Goal: Task Accomplishment & Management: Manage account settings

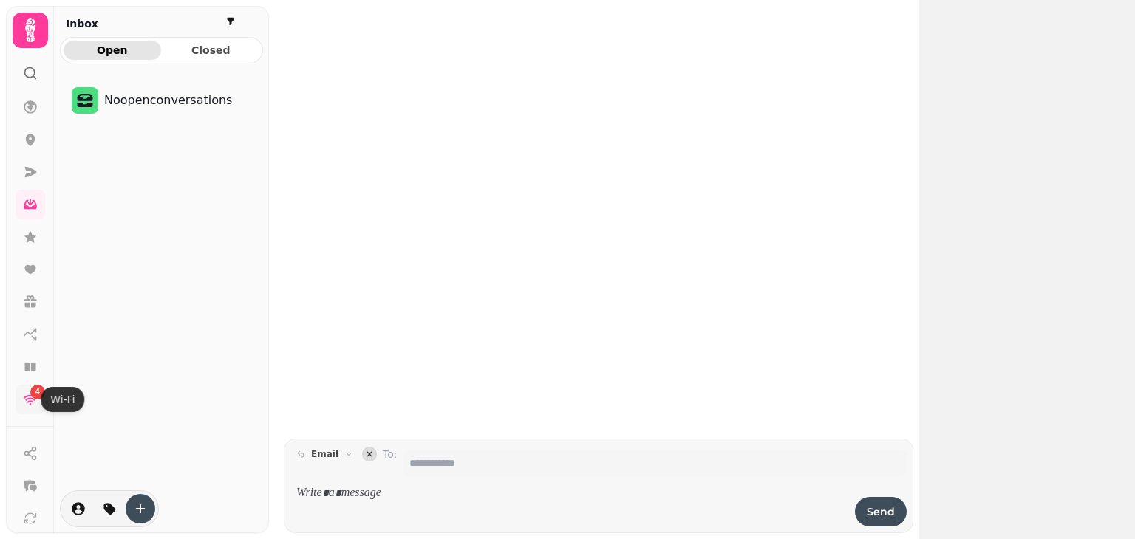
click at [25, 398] on icon at bounding box center [30, 399] width 15 height 15
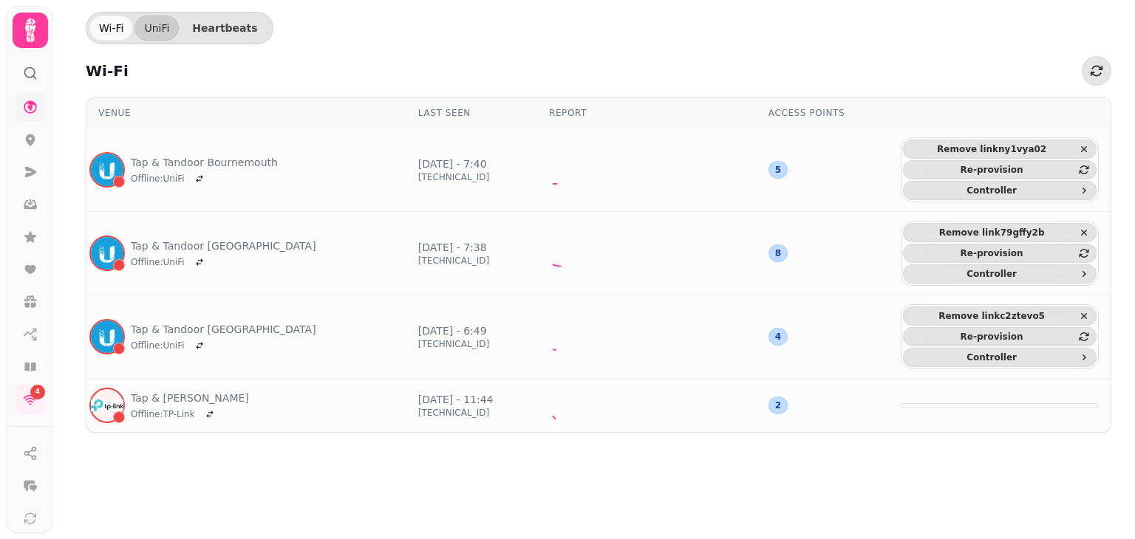
click at [39, 106] on link at bounding box center [31, 107] width 30 height 30
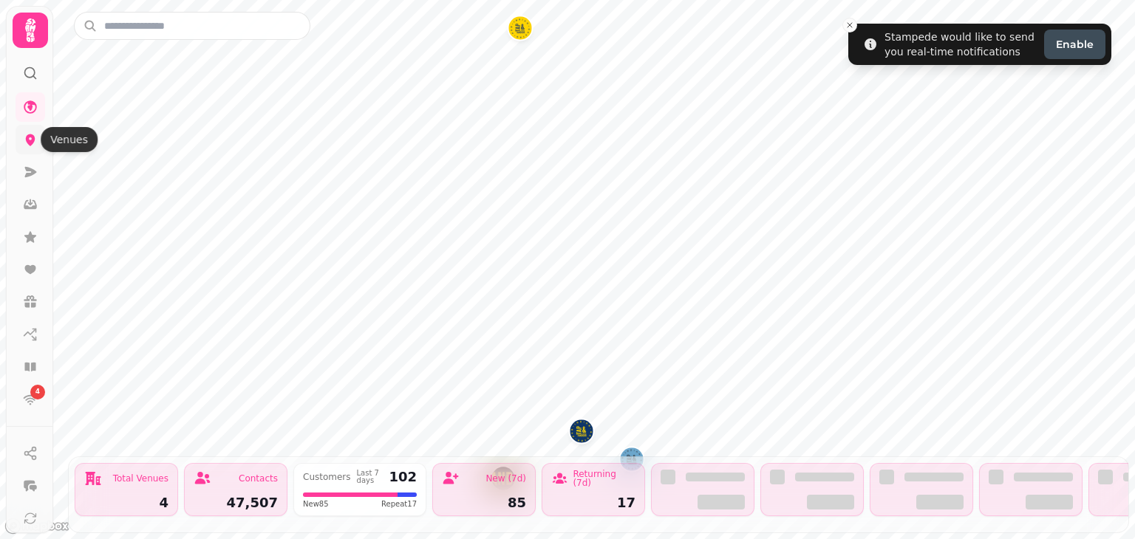
click at [33, 137] on icon at bounding box center [31, 140] width 10 height 12
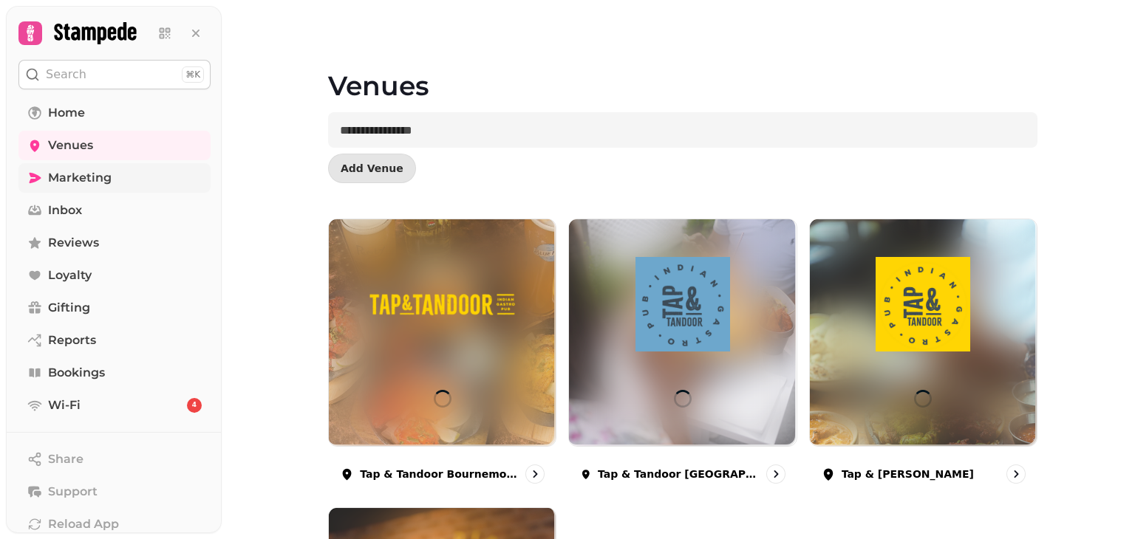
click at [130, 165] on link "Marketing" at bounding box center [114, 178] width 192 height 30
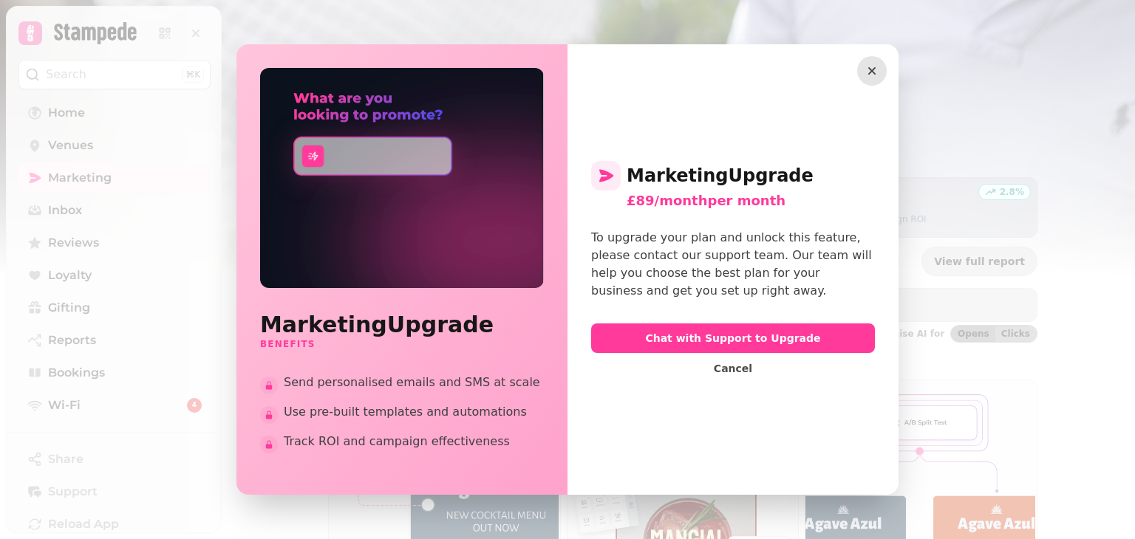
click at [877, 66] on icon "button" at bounding box center [871, 71] width 15 height 15
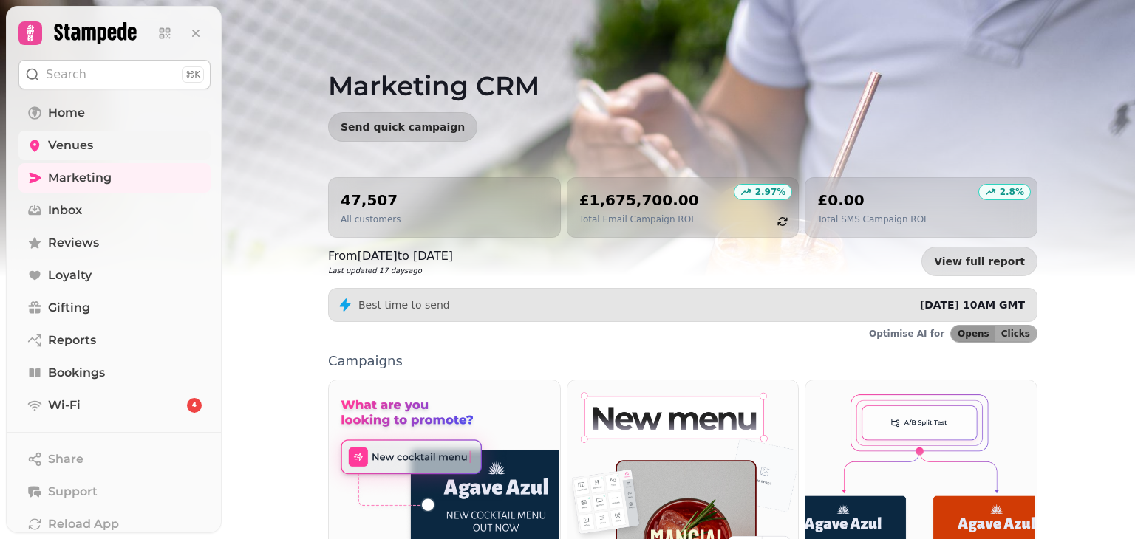
click at [103, 150] on link "Venues" at bounding box center [114, 146] width 192 height 30
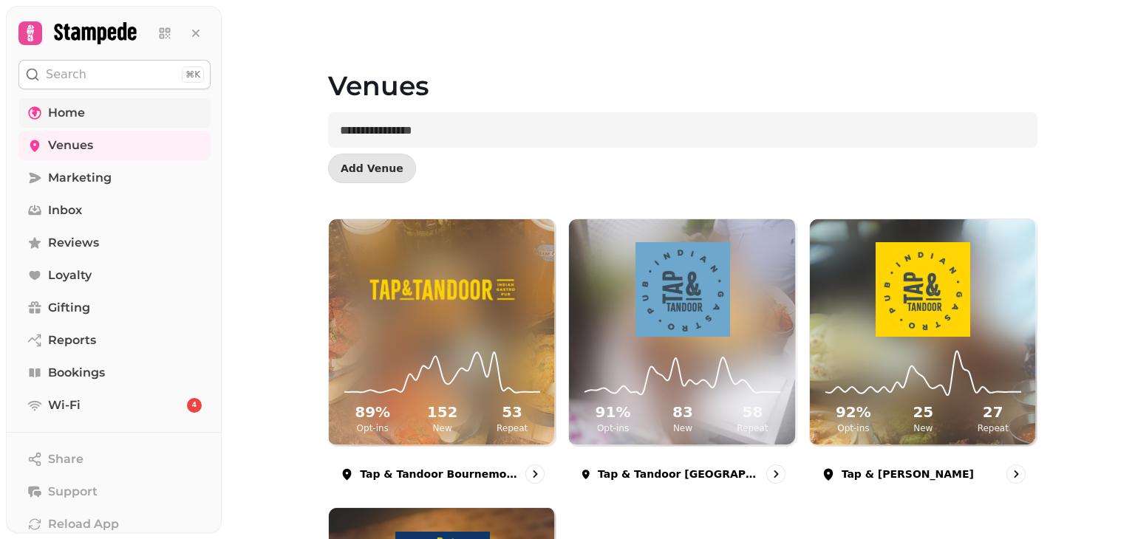
click at [109, 108] on link "Home" at bounding box center [114, 113] width 192 height 30
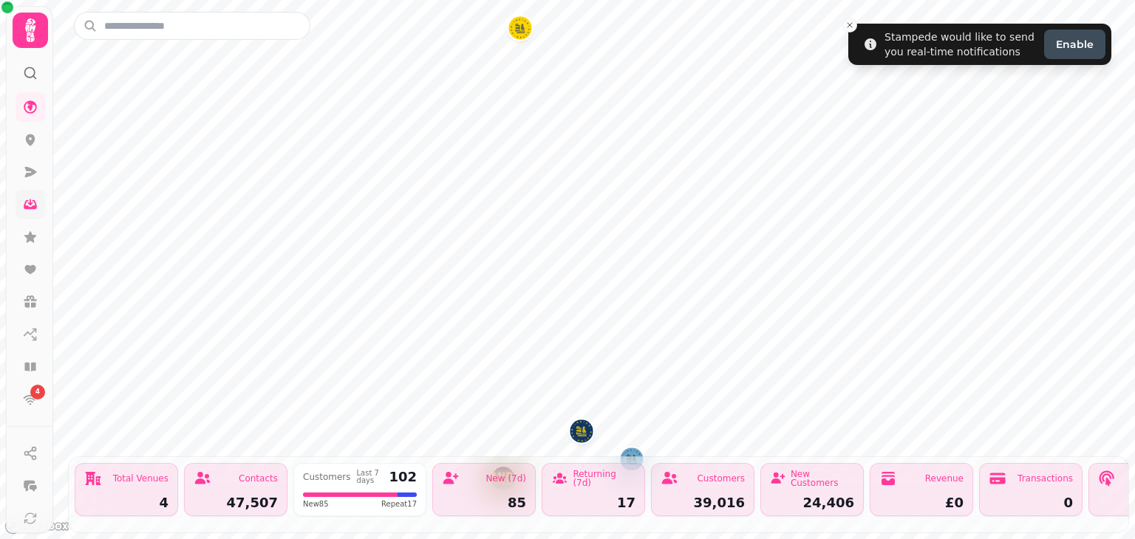
click at [27, 205] on icon at bounding box center [30, 204] width 15 height 15
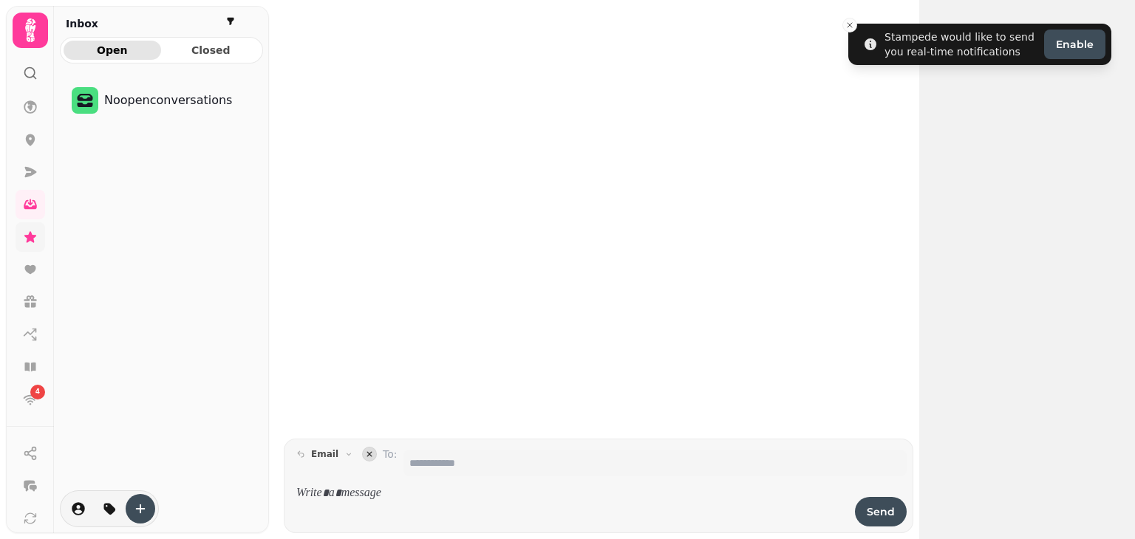
click at [35, 236] on icon at bounding box center [30, 237] width 15 height 15
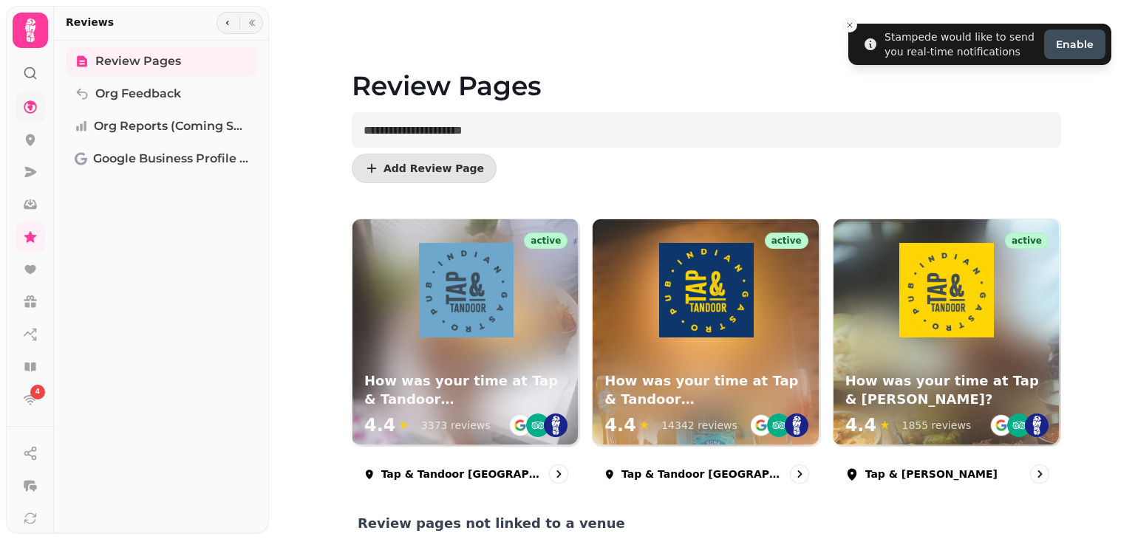
click at [33, 109] on icon at bounding box center [30, 107] width 15 height 15
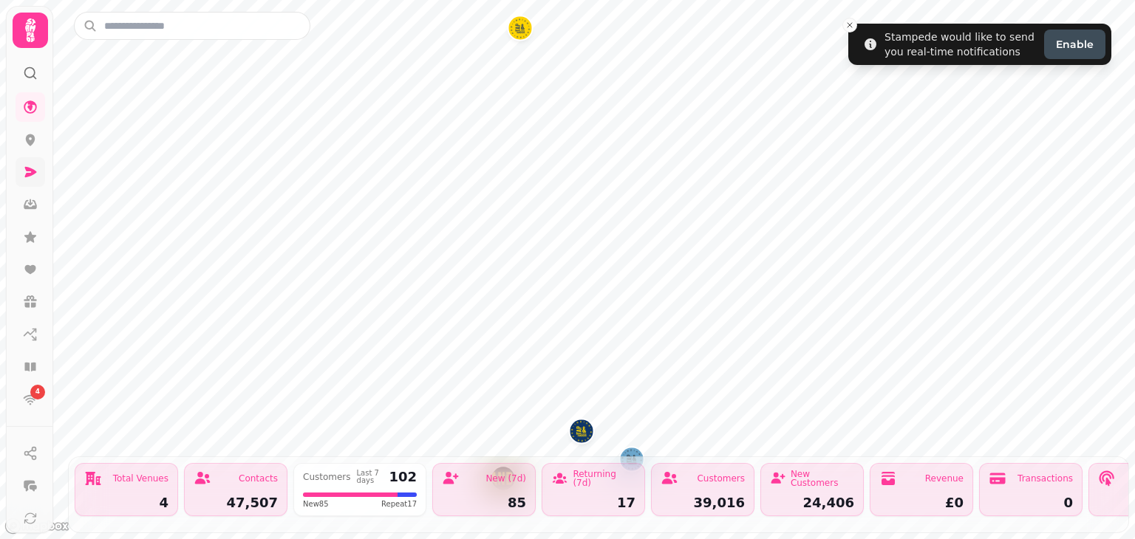
click at [27, 175] on icon at bounding box center [31, 172] width 12 height 10
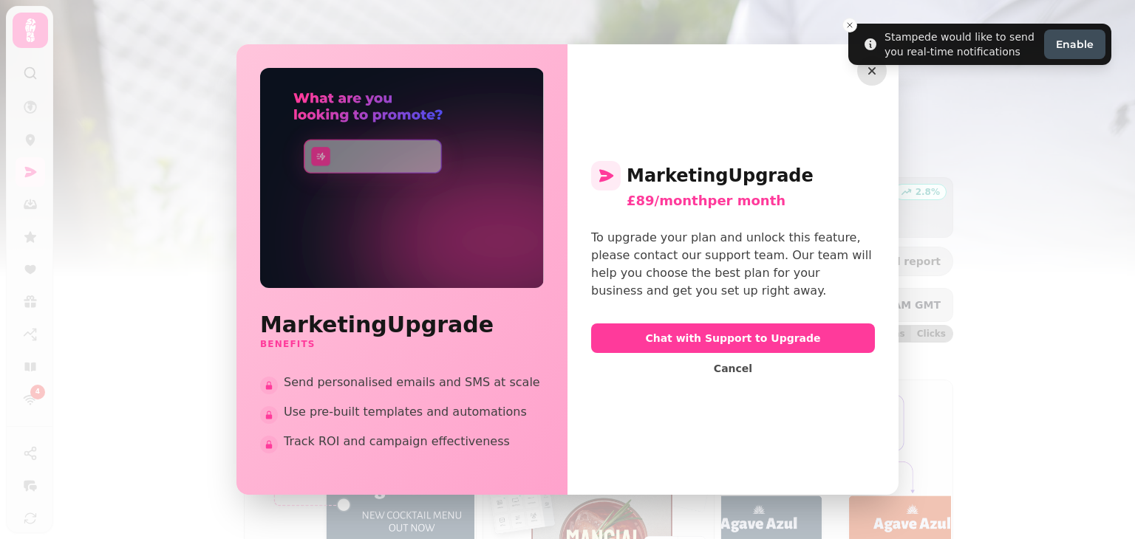
click at [874, 75] on icon "button" at bounding box center [871, 71] width 15 height 15
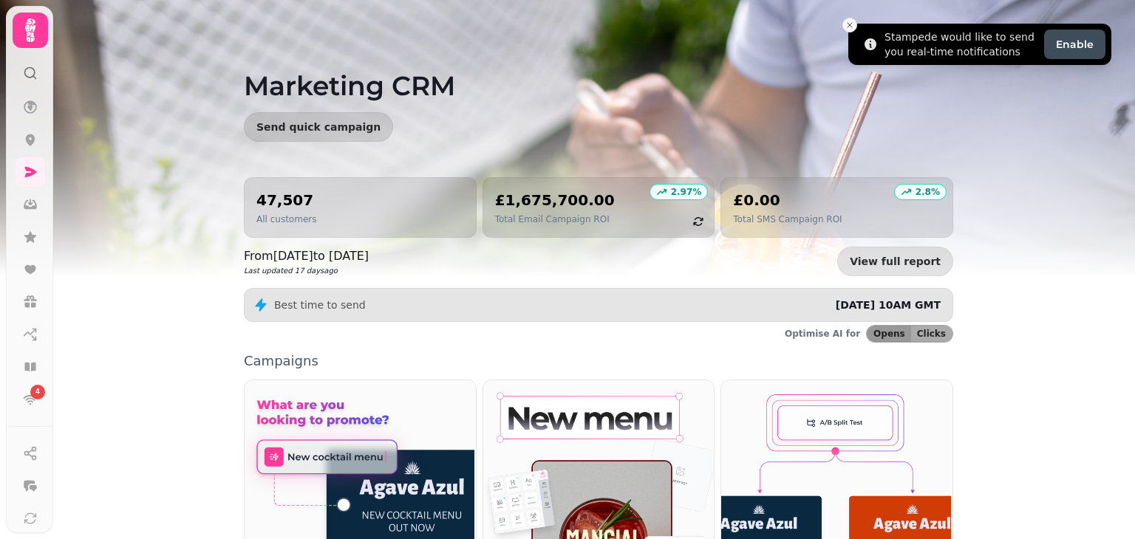
click at [845, 26] on icon "Close toast" at bounding box center [849, 25] width 9 height 9
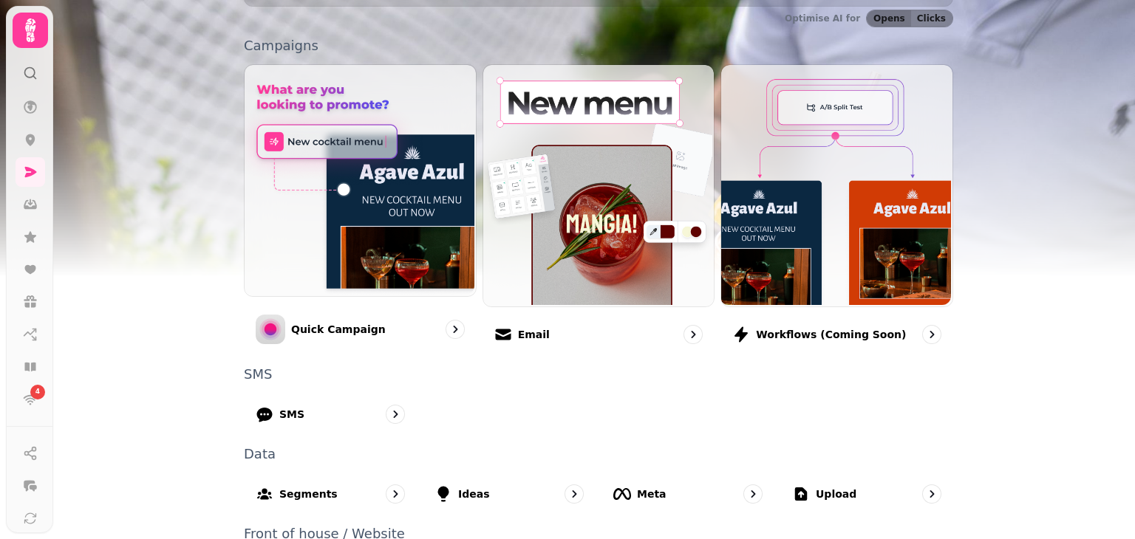
scroll to position [324, 0]
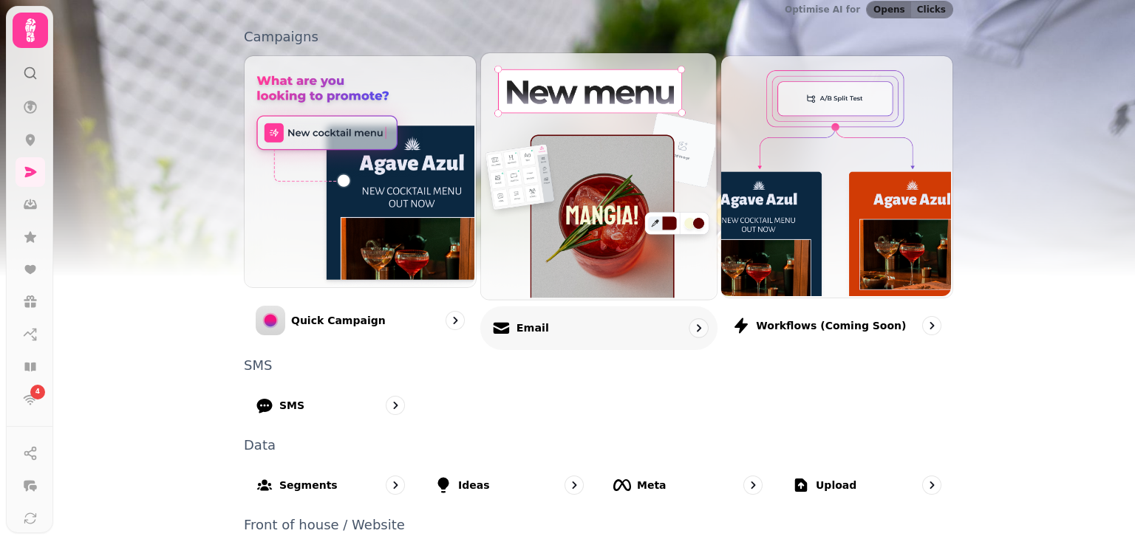
click at [595, 274] on img at bounding box center [597, 175] width 236 height 246
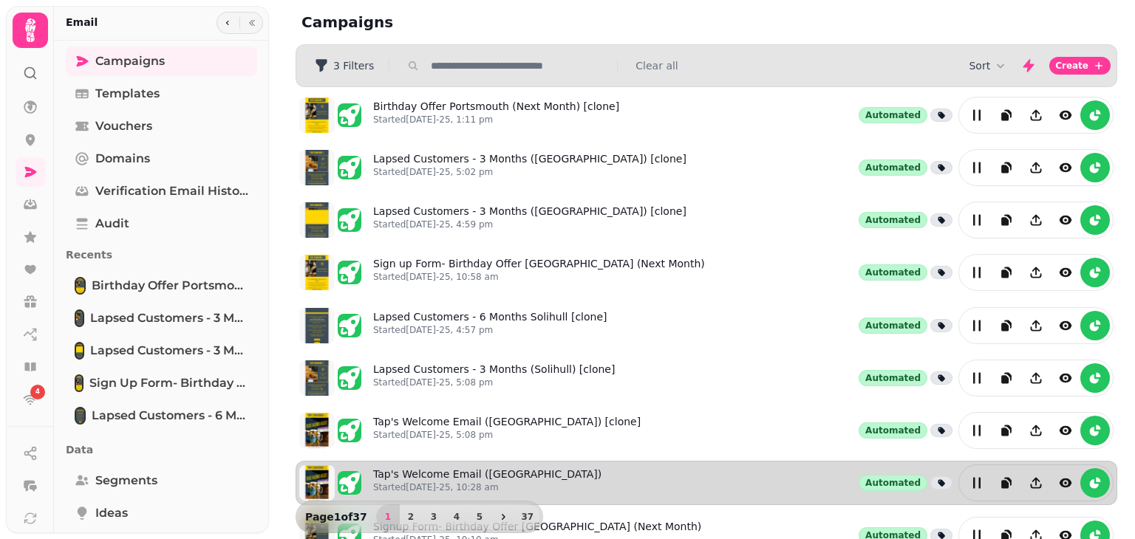
click at [668, 461] on div "Tap's Welcome Email ([GEOGRAPHIC_DATA]) Started [DATE]-25, 10:28 am Automated" at bounding box center [705, 483] width 821 height 44
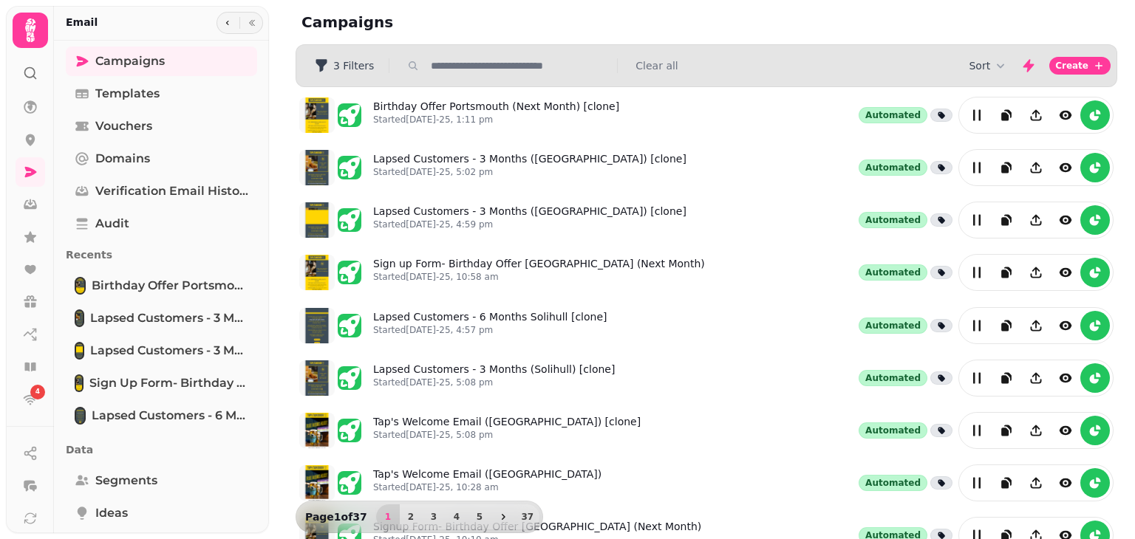
click at [522, 68] on input "text" at bounding box center [519, 65] width 189 height 15
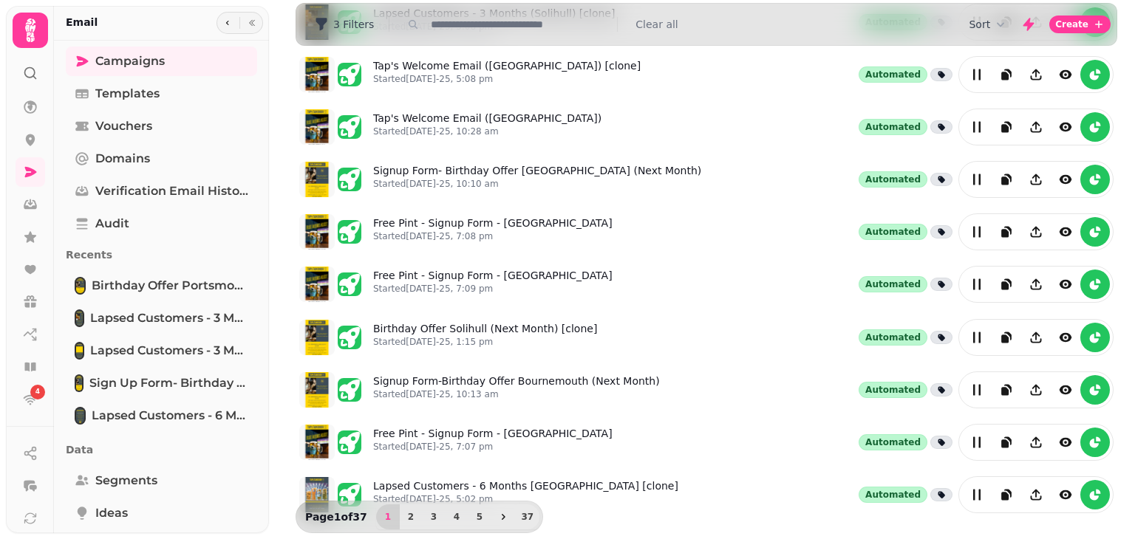
scroll to position [363, 0]
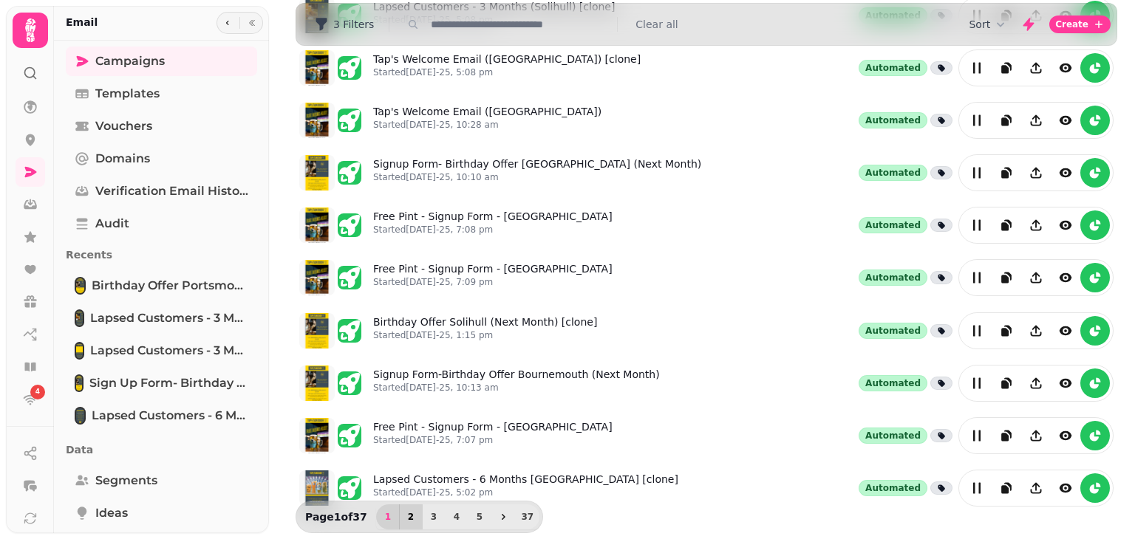
click at [407, 525] on button "2" at bounding box center [411, 517] width 24 height 25
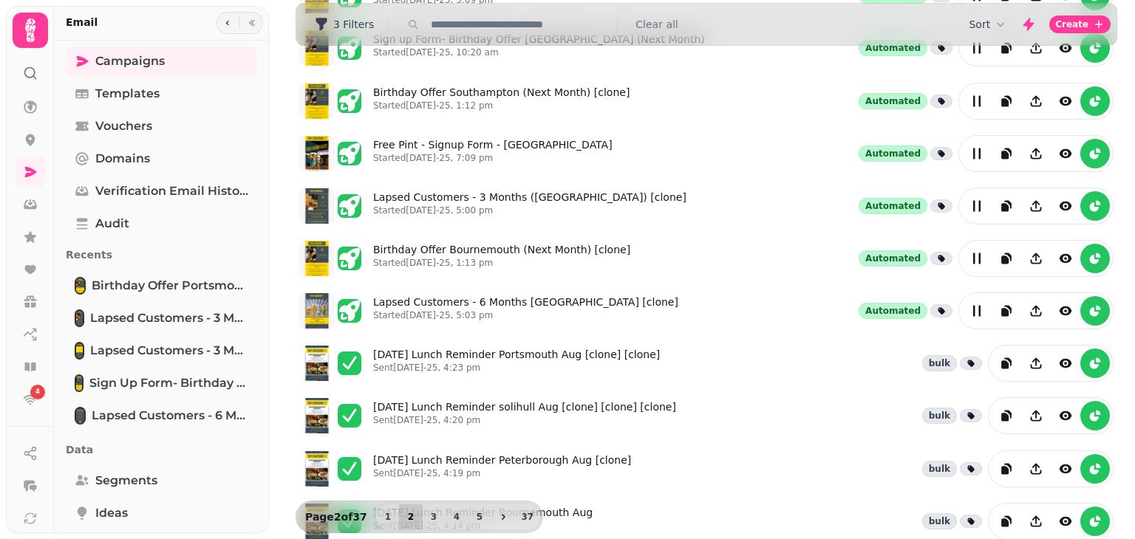
scroll to position [0, 0]
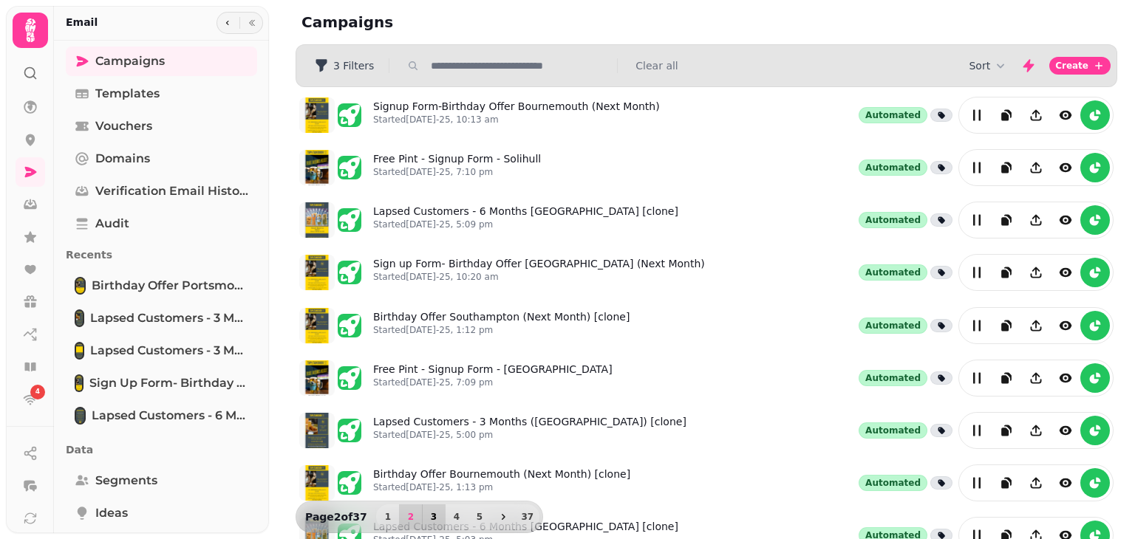
click at [431, 523] on button "3" at bounding box center [434, 517] width 24 height 25
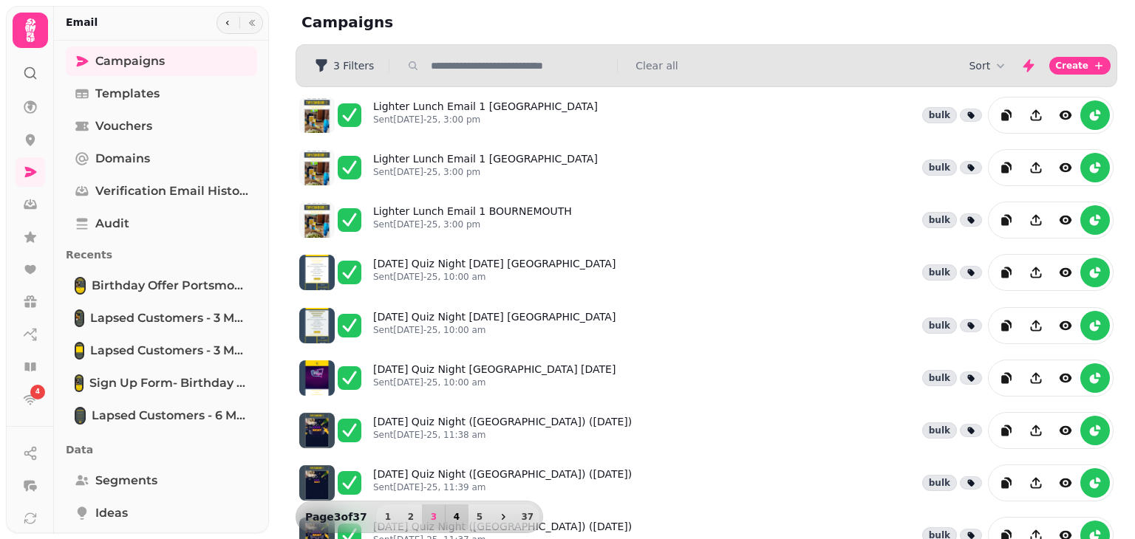
click at [456, 524] on button "4" at bounding box center [457, 517] width 24 height 25
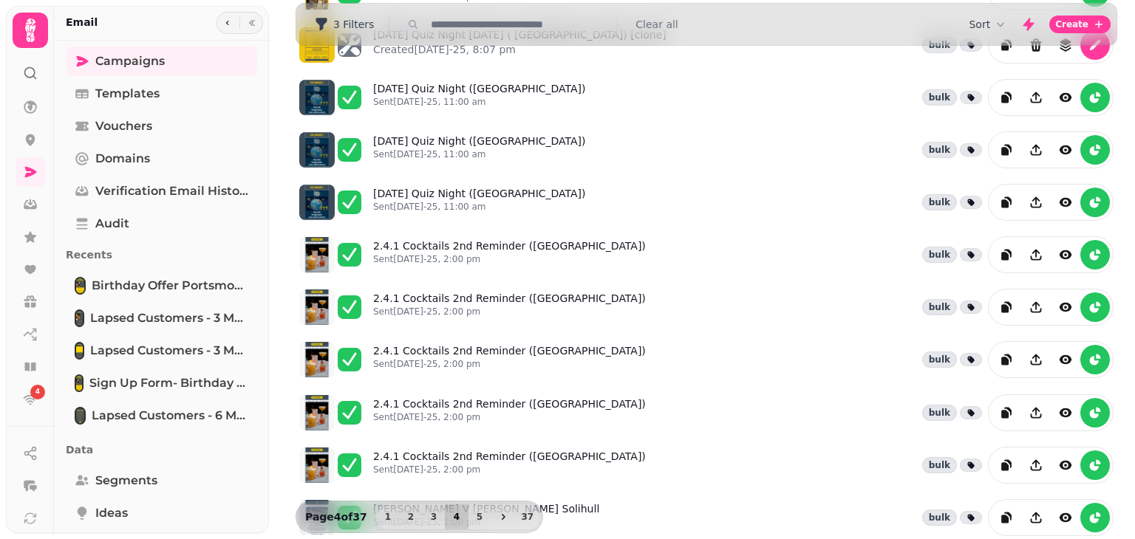
scroll to position [363, 0]
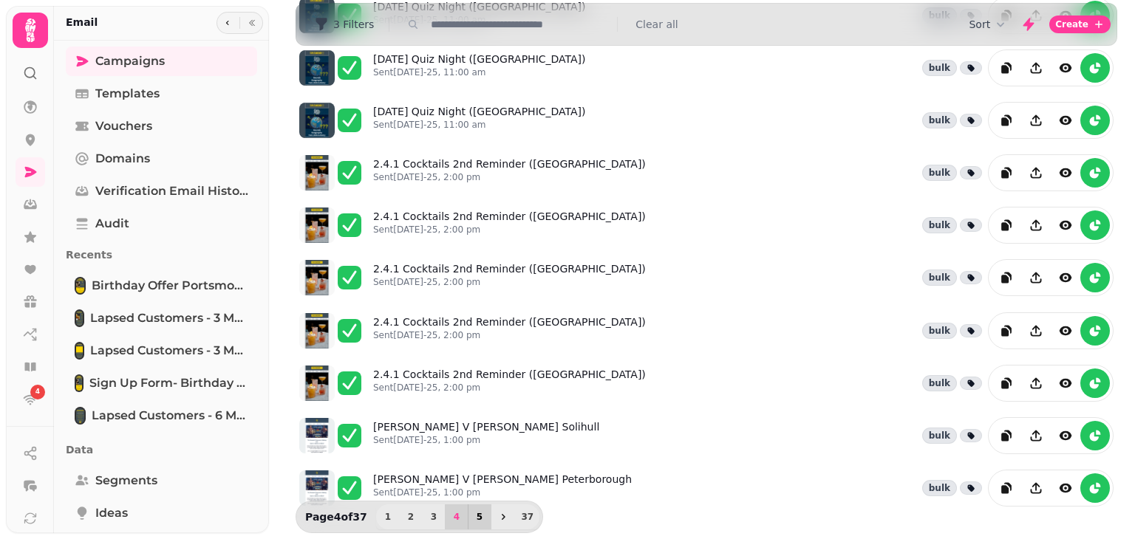
click at [473, 526] on button "5" at bounding box center [480, 517] width 24 height 25
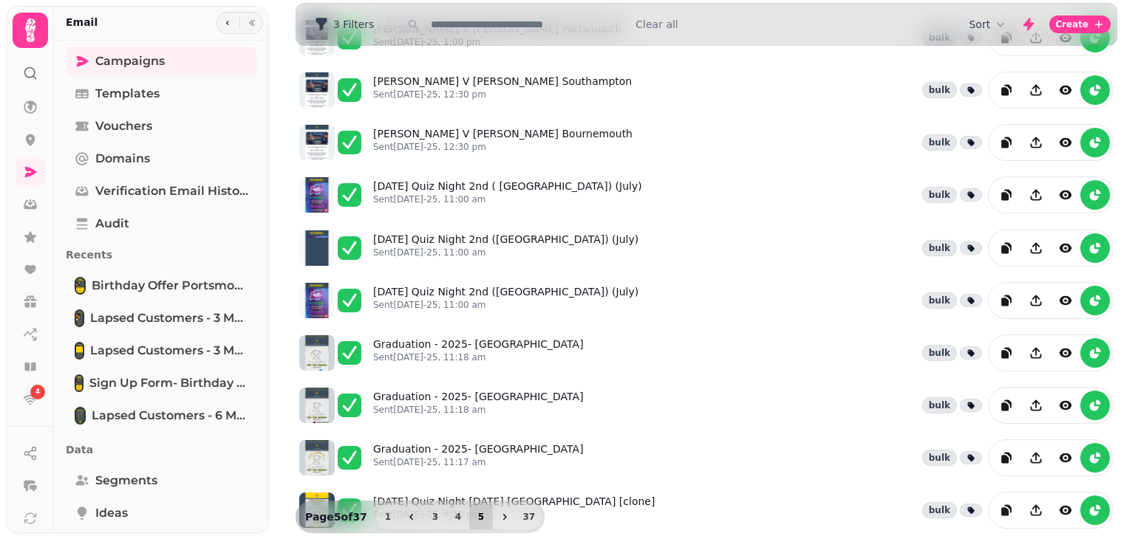
scroll to position [0, 0]
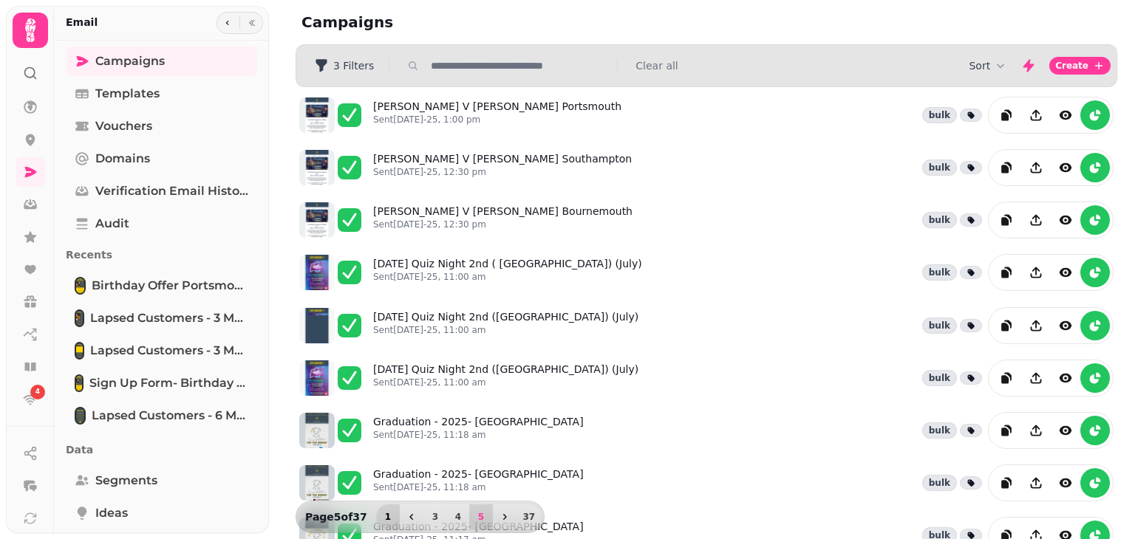
click at [389, 519] on span "1" at bounding box center [388, 517] width 12 height 9
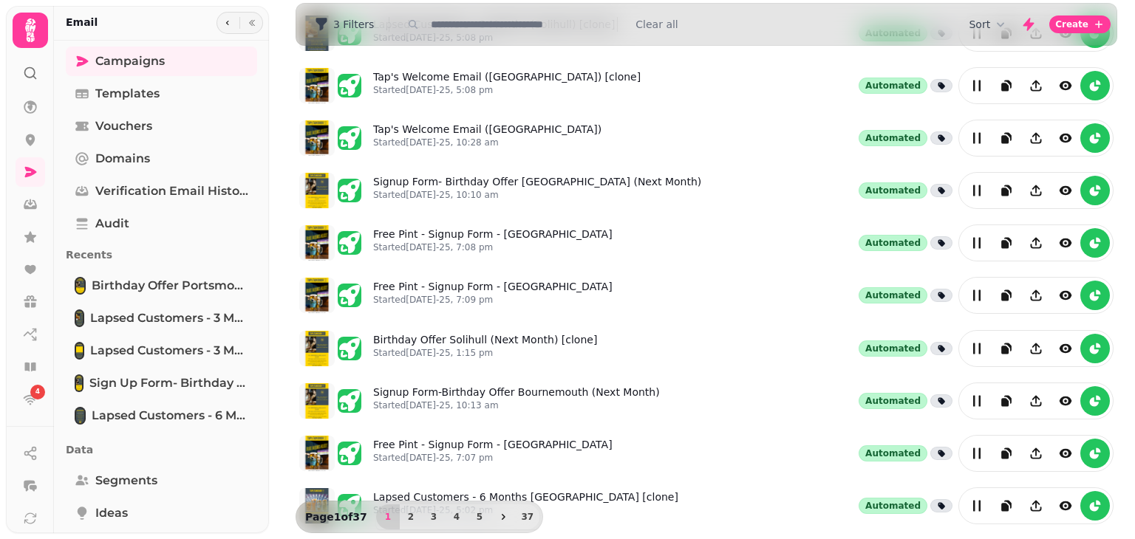
scroll to position [363, 0]
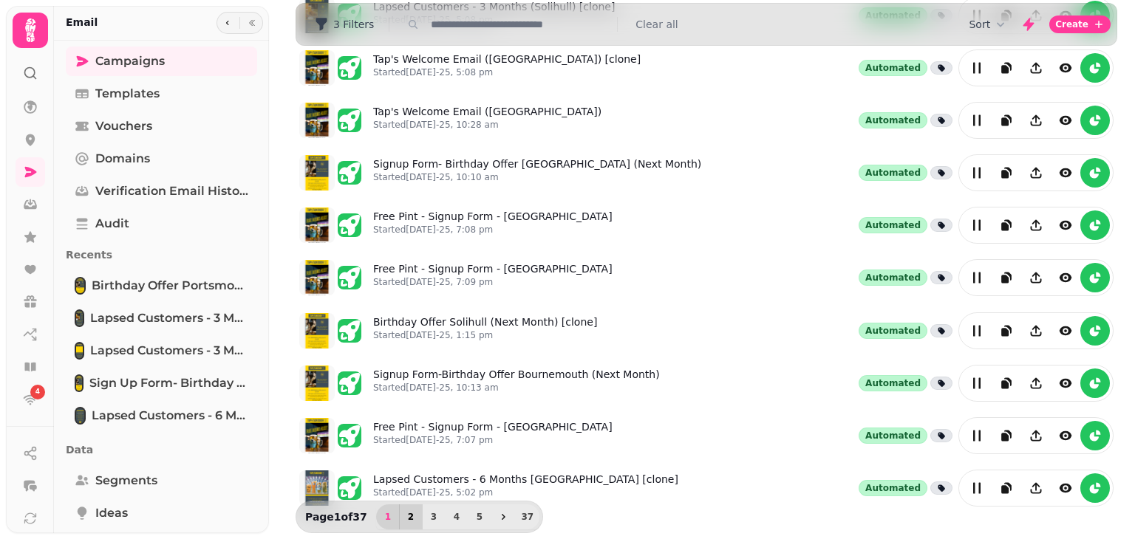
click at [408, 526] on button "2" at bounding box center [411, 517] width 24 height 25
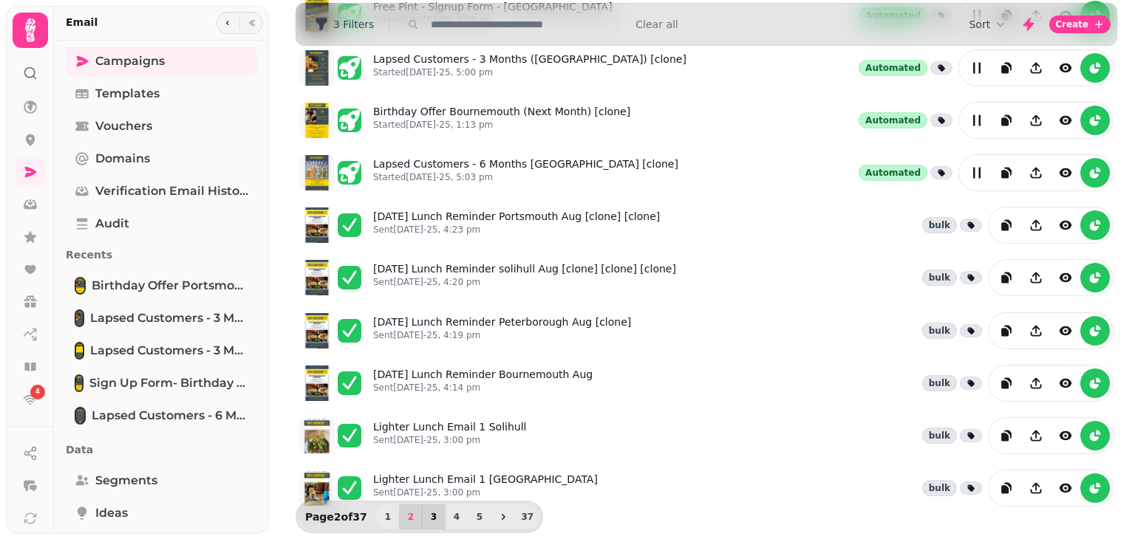
click at [432, 520] on span "3" at bounding box center [434, 517] width 12 height 9
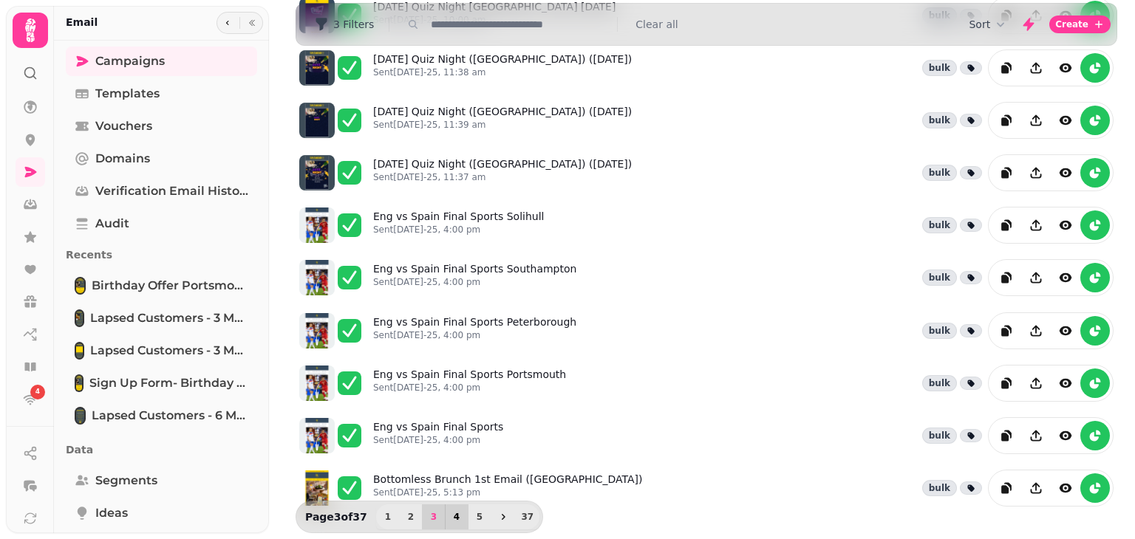
click at [454, 522] on span "4" at bounding box center [457, 517] width 12 height 9
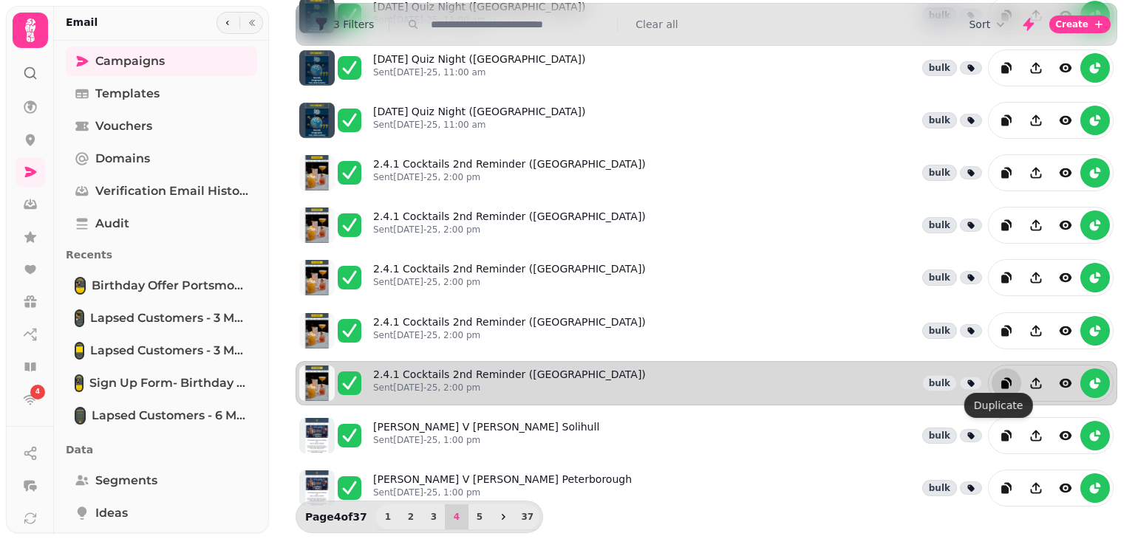
click at [1004, 377] on icon "duplicate" at bounding box center [1007, 381] width 7 height 8
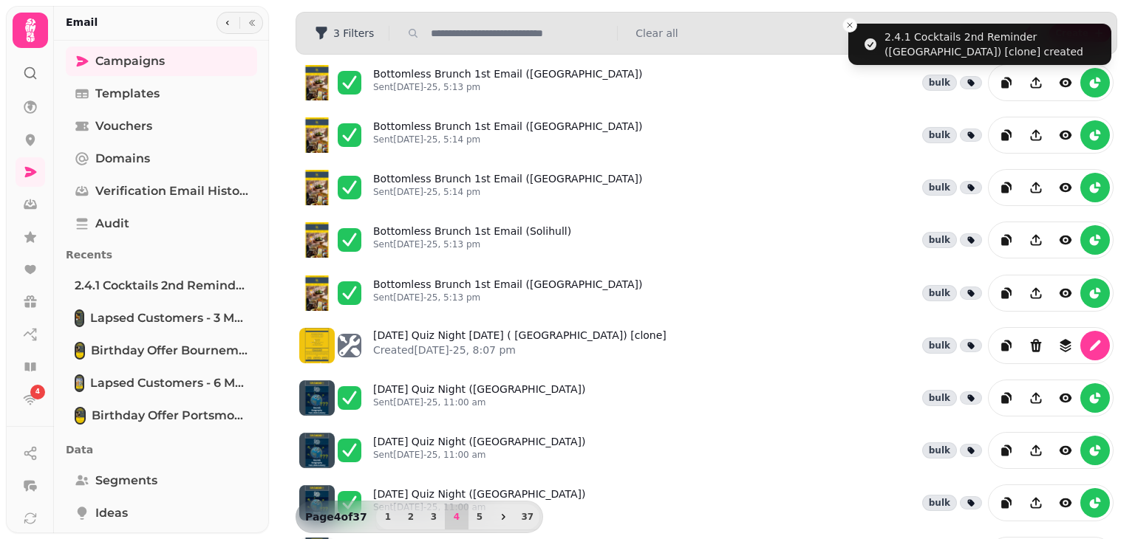
scroll to position [0, 0]
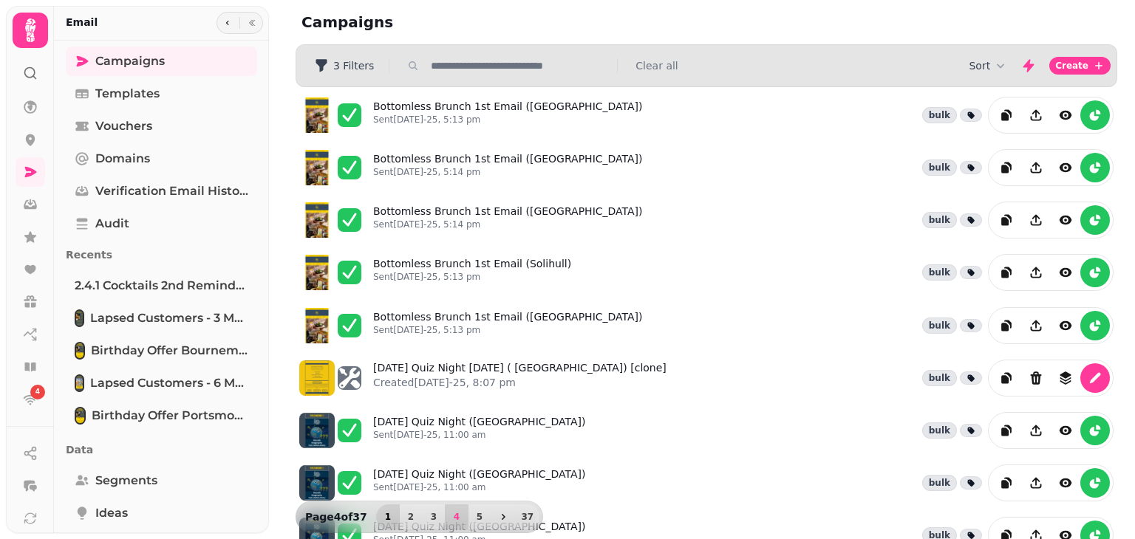
click at [391, 520] on button "1" at bounding box center [388, 517] width 24 height 25
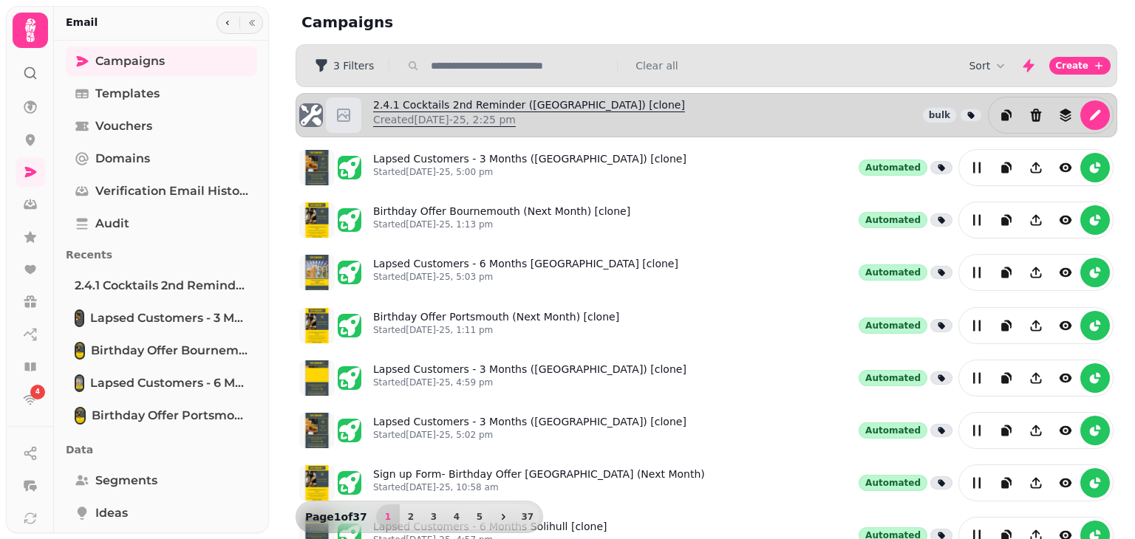
click at [452, 112] on p "Created [DATE]-25, 2:25 pm" at bounding box center [529, 119] width 312 height 15
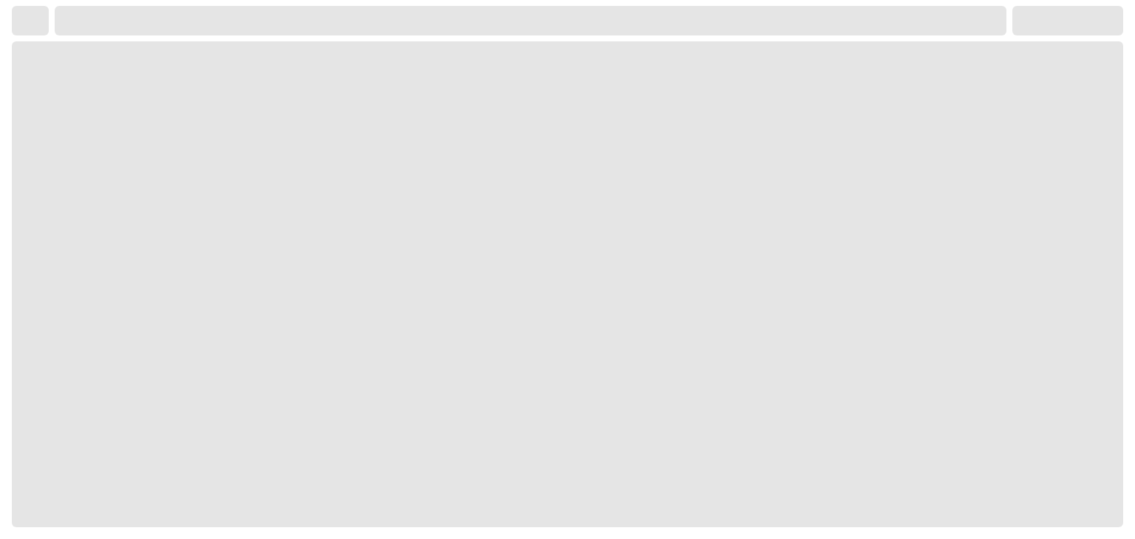
select select "**********"
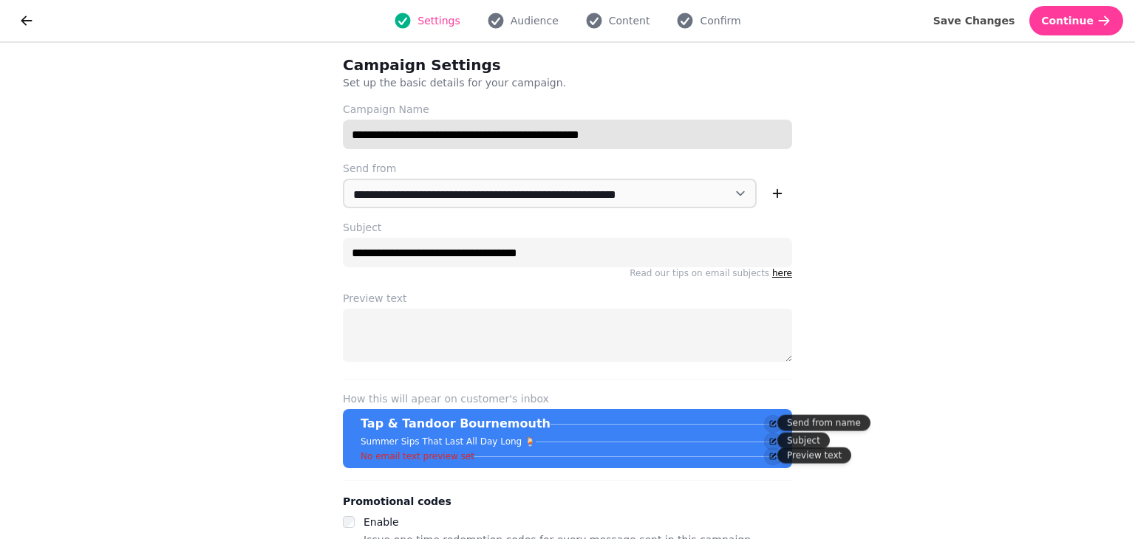
drag, startPoint x: 634, startPoint y: 138, endPoint x: 294, endPoint y: 140, distance: 339.8
click at [294, 140] on div "**********" at bounding box center [567, 291] width 1135 height 496
type input "**********"
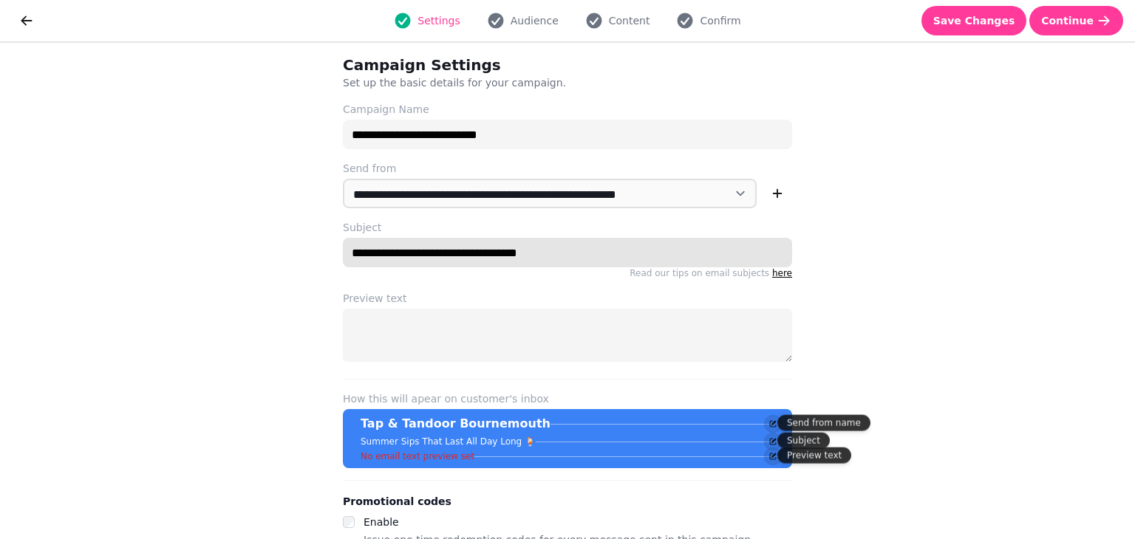
drag, startPoint x: 584, startPoint y: 255, endPoint x: 325, endPoint y: 250, distance: 258.6
click at [325, 250] on div "**********" at bounding box center [567, 302] width 496 height 518
click at [619, 251] on input "**********" at bounding box center [567, 253] width 449 height 30
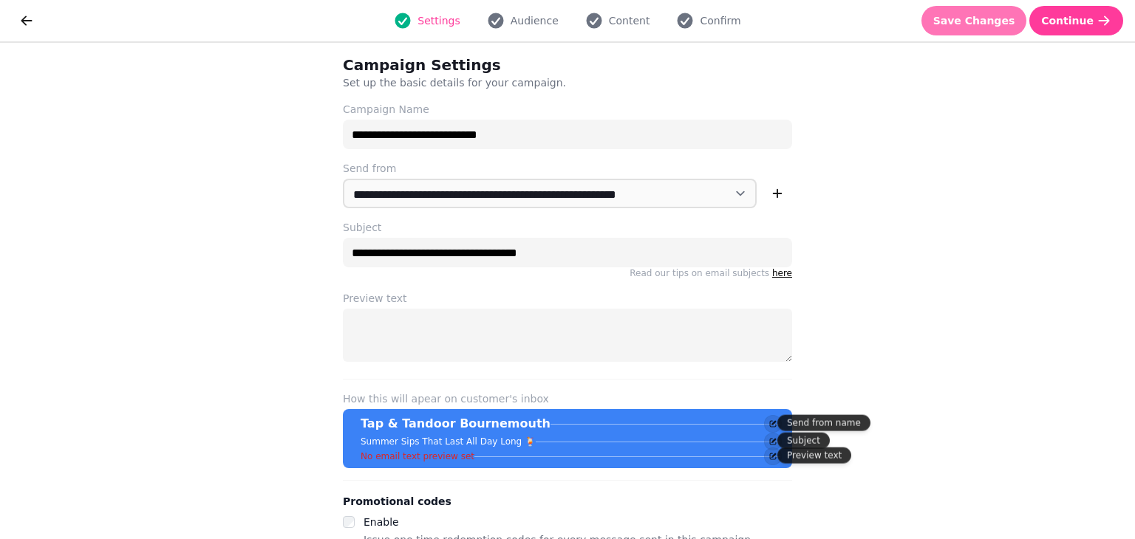
click at [998, 17] on span "Save Changes" at bounding box center [974, 21] width 82 height 10
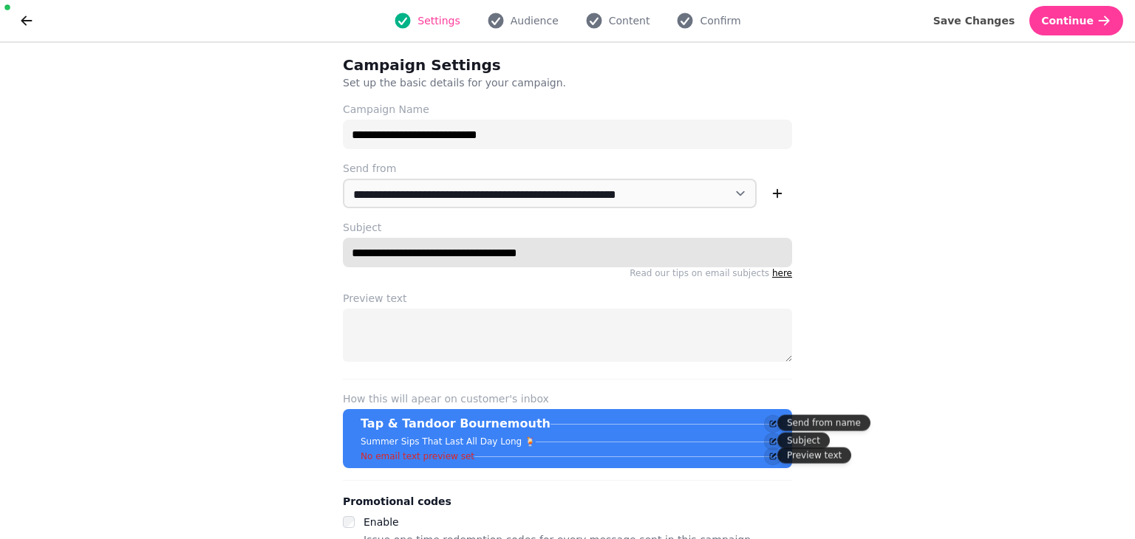
drag, startPoint x: 545, startPoint y: 253, endPoint x: 378, endPoint y: 255, distance: 167.0
click at [378, 255] on input "**********" at bounding box center [567, 253] width 449 height 30
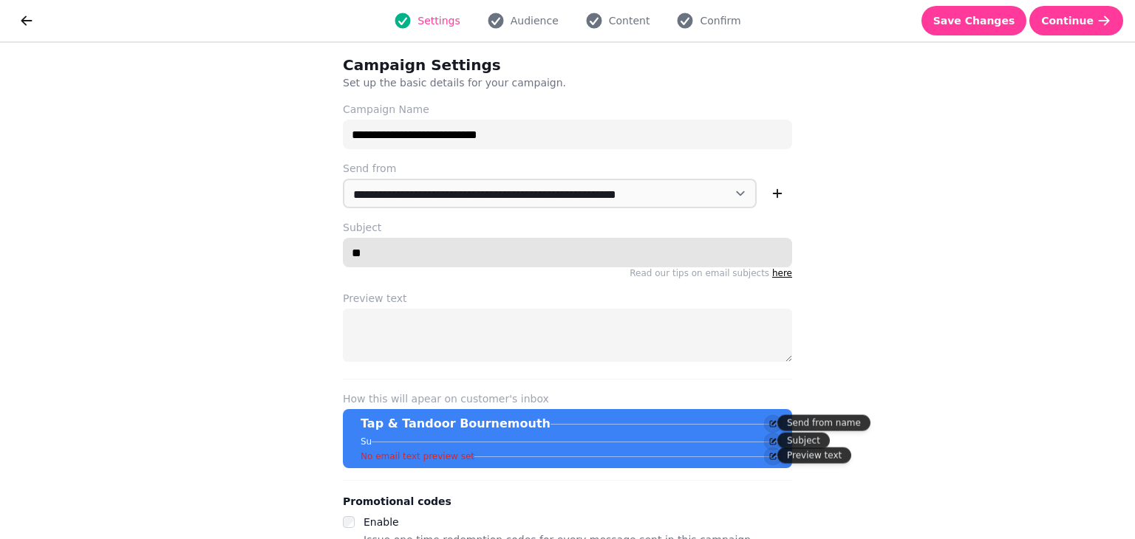
type input "*"
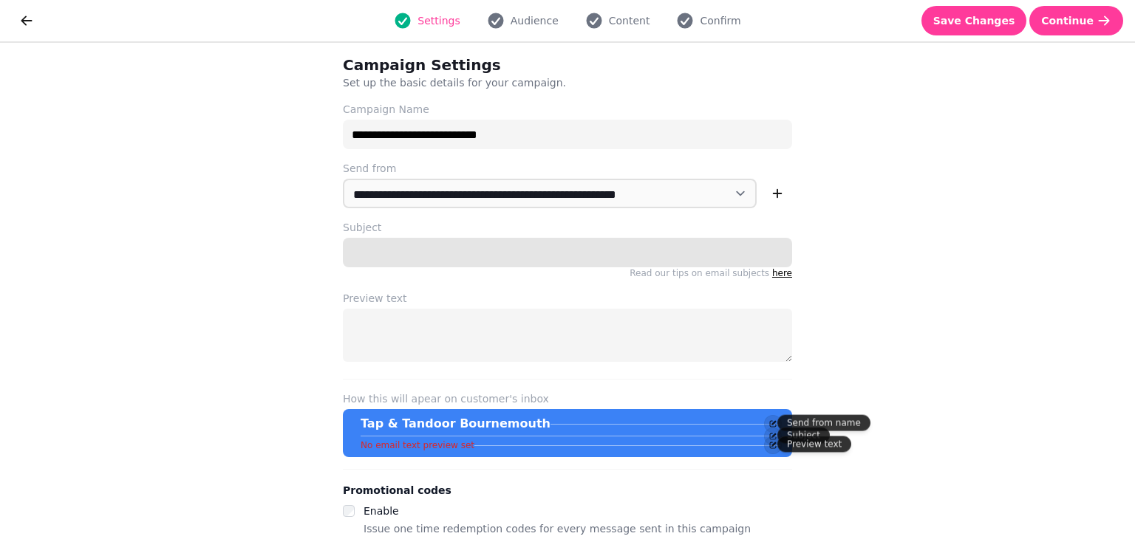
paste input "**********"
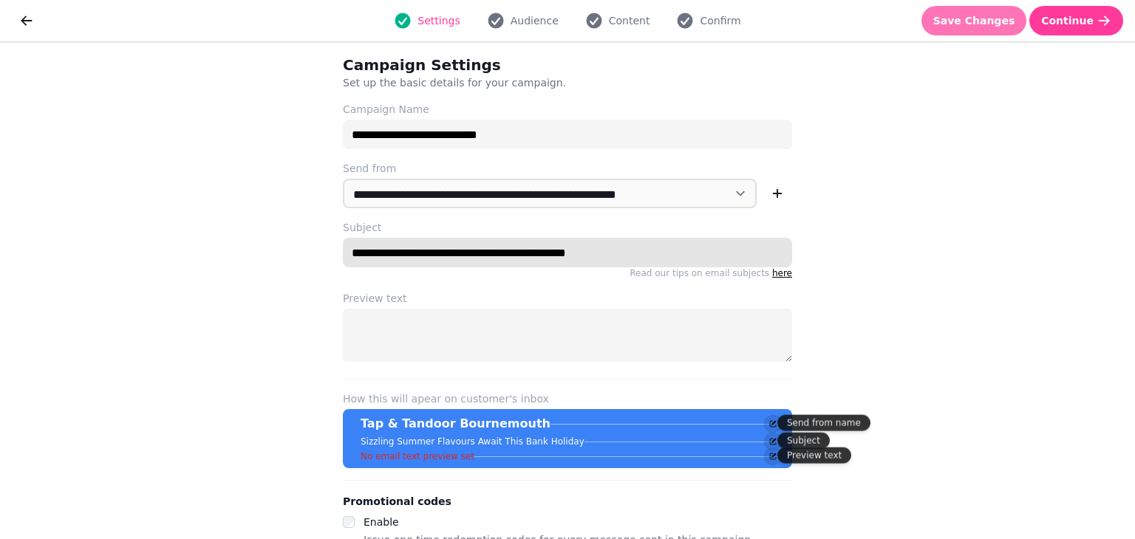
type input "**********"
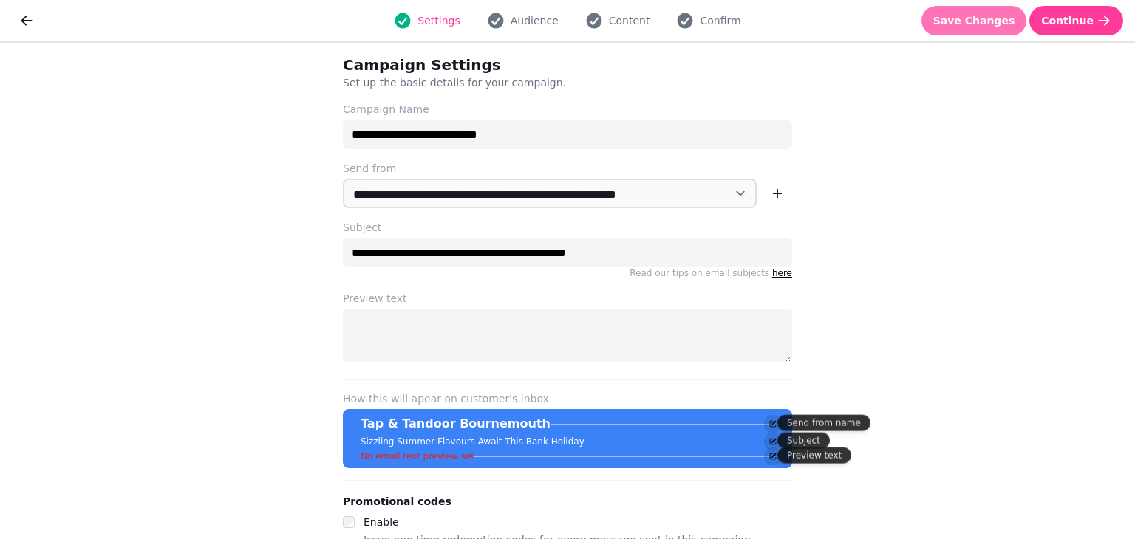
click at [992, 16] on span "Save Changes" at bounding box center [974, 21] width 82 height 10
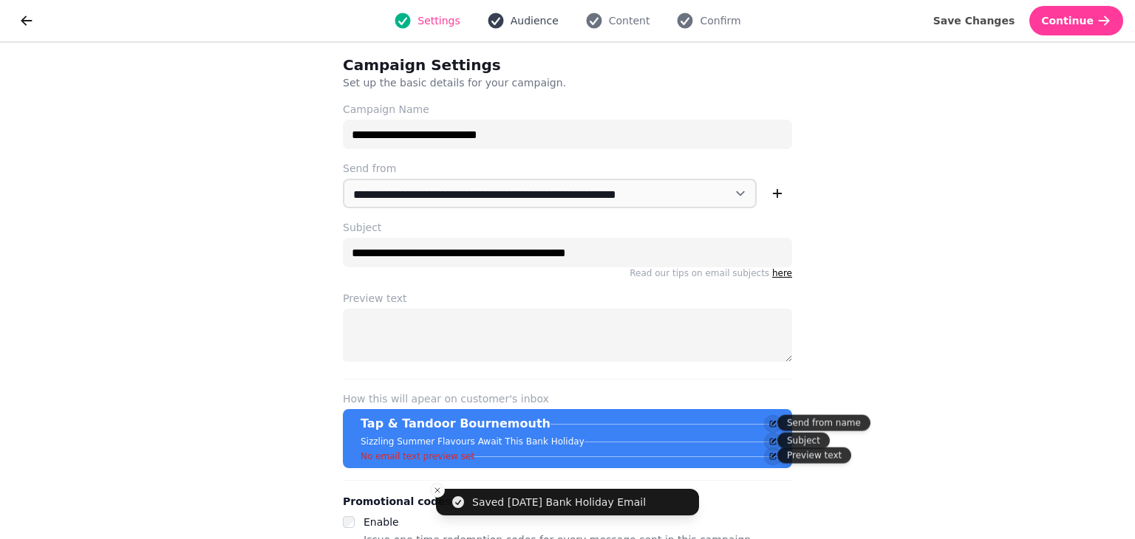
click at [517, 18] on span "Audience" at bounding box center [534, 20] width 48 height 15
select select "**********"
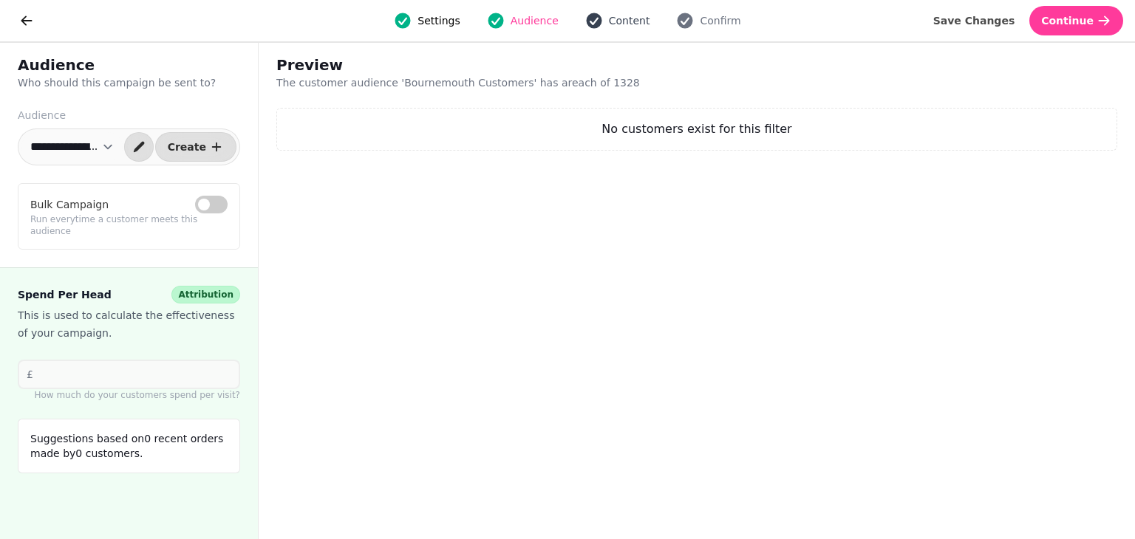
click at [612, 26] on span "Content" at bounding box center [629, 20] width 41 height 15
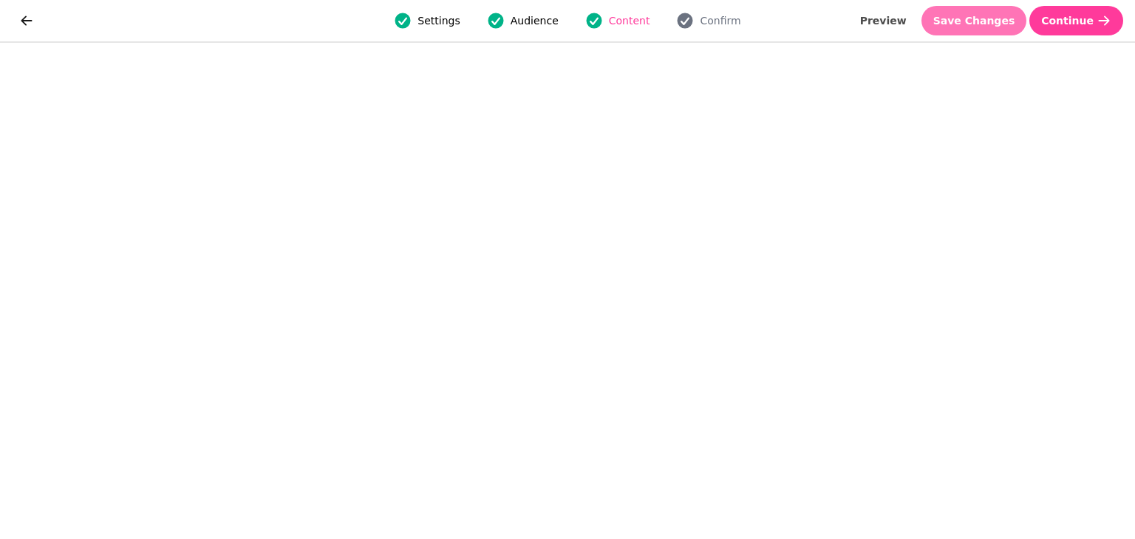
click at [994, 9] on button "Save Changes" at bounding box center [974, 21] width 106 height 30
click at [1005, 13] on button "Save Changes" at bounding box center [974, 21] width 106 height 30
click at [977, 16] on span "Save Changes" at bounding box center [974, 21] width 82 height 10
click at [981, 10] on button "Save Changes" at bounding box center [974, 21] width 106 height 30
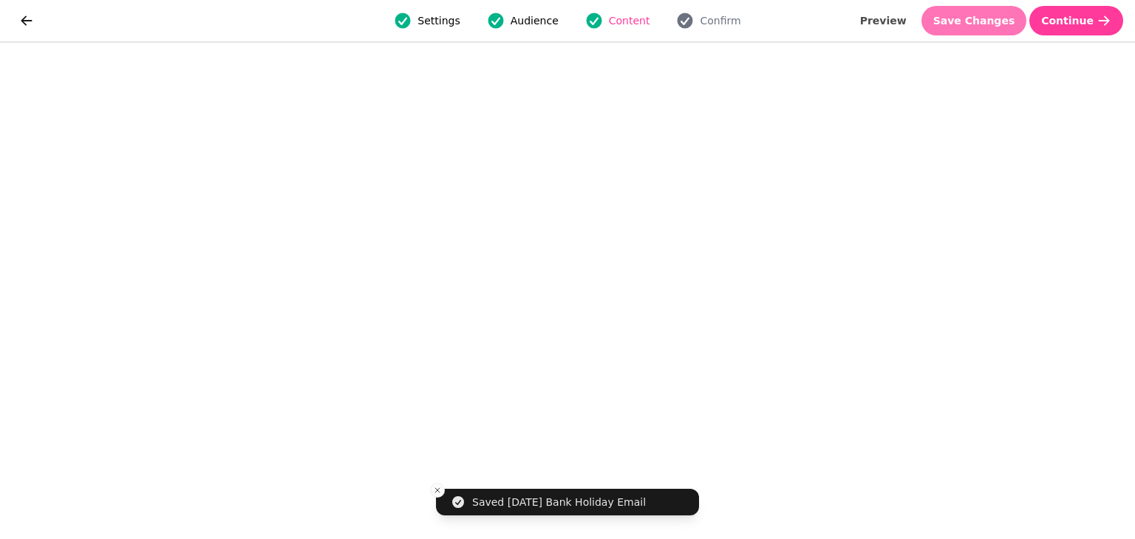
click at [1011, 23] on span "Save Changes" at bounding box center [974, 21] width 82 height 10
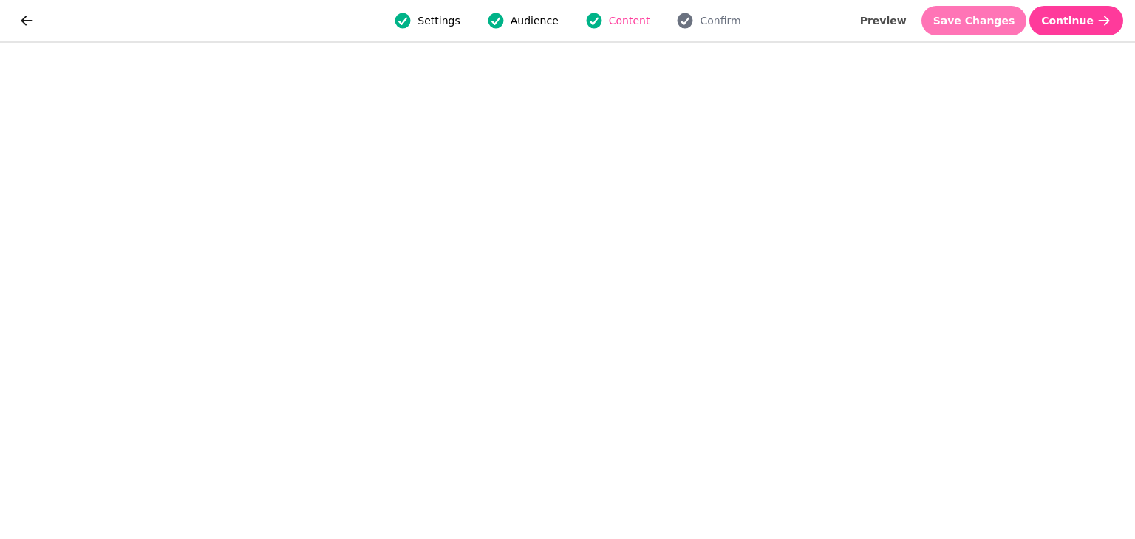
click at [1011, 21] on span "Save Changes" at bounding box center [974, 21] width 82 height 10
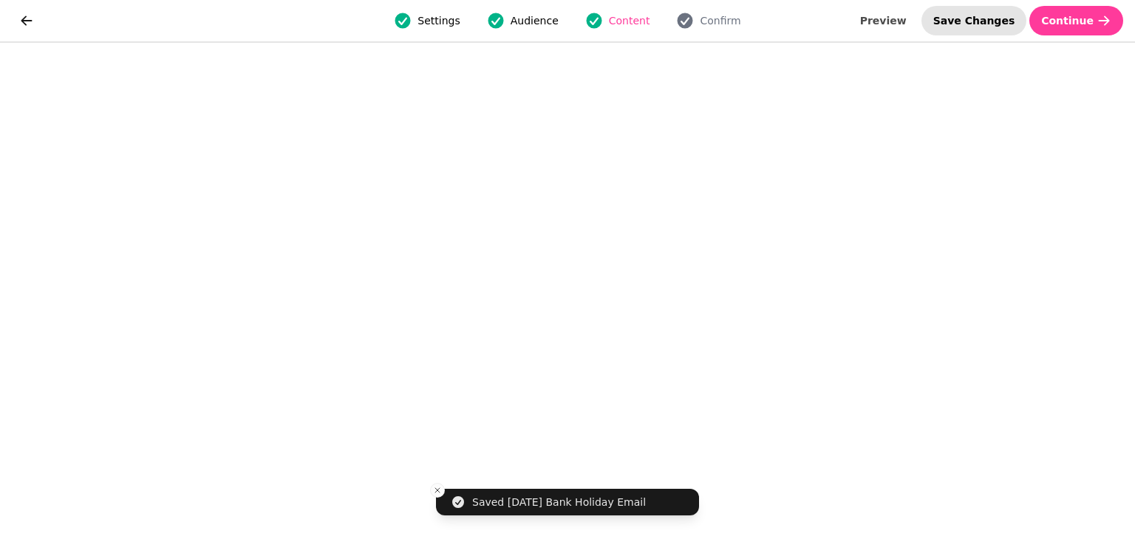
click at [985, 20] on span "Save Changes" at bounding box center [974, 21] width 82 height 10
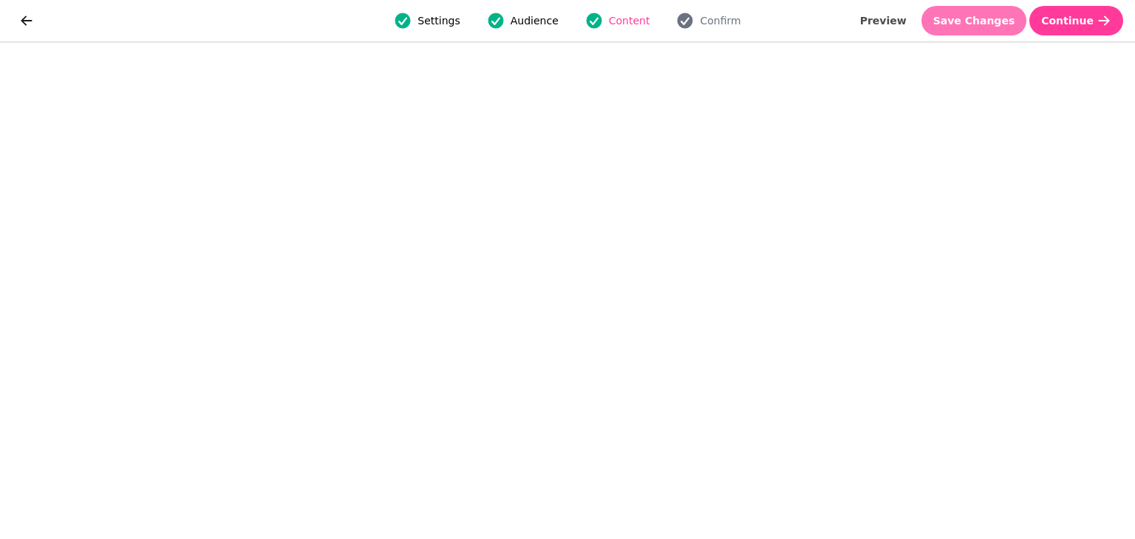
click at [1002, 18] on span "Save Changes" at bounding box center [974, 21] width 82 height 10
